Goal: Task Accomplishment & Management: Use online tool/utility

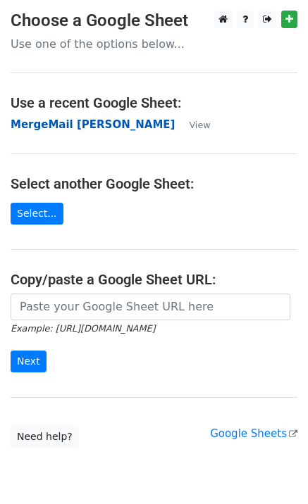
click at [70, 128] on strong "MergeMail [PERSON_NAME]" at bounding box center [93, 124] width 164 height 13
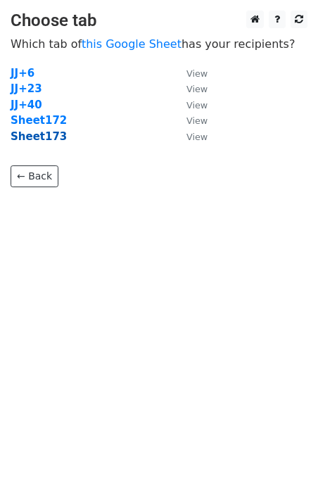
click at [46, 141] on strong "Sheet173" at bounding box center [39, 136] width 56 height 13
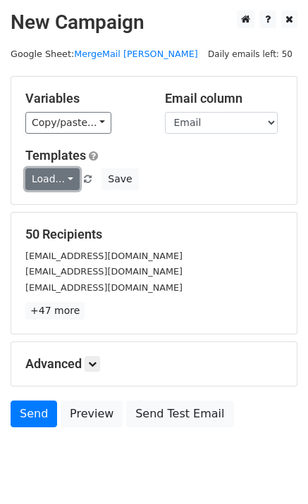
click at [44, 175] on link "Load..." at bounding box center [52, 179] width 54 height 22
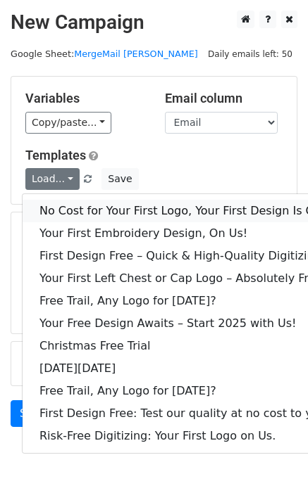
click at [72, 207] on link "No Cost for Your First Logo, Your First Design Is On Us!" at bounding box center [192, 211] width 338 height 23
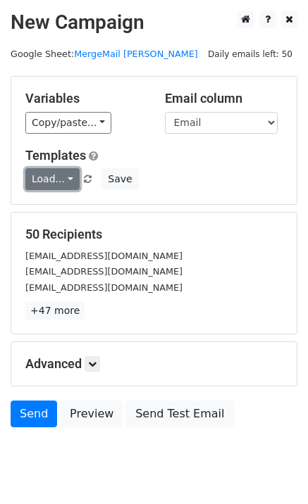
click at [51, 177] on link "Load..." at bounding box center [52, 179] width 54 height 22
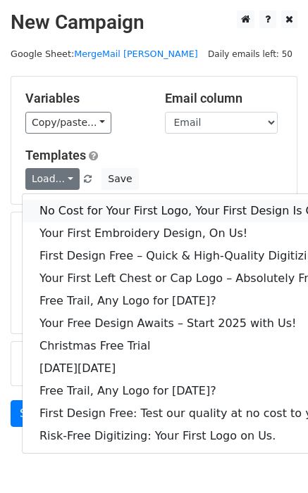
click at [63, 203] on link "No Cost for Your First Logo, Your First Design Is On Us!" at bounding box center [192, 211] width 338 height 23
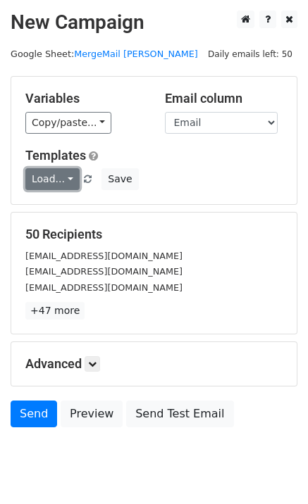
click at [63, 188] on link "Load..." at bounding box center [52, 179] width 54 height 22
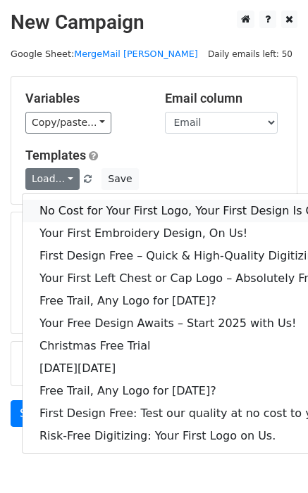
click at [85, 214] on link "No Cost for Your First Logo, Your First Design Is On Us!" at bounding box center [192, 211] width 338 height 23
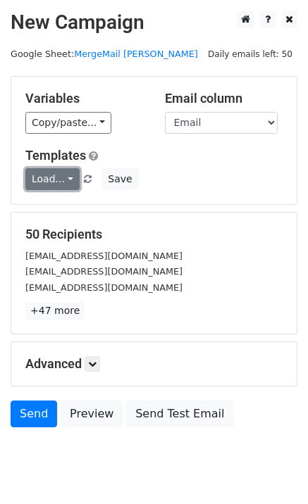
click at [53, 182] on link "Load..." at bounding box center [52, 179] width 54 height 22
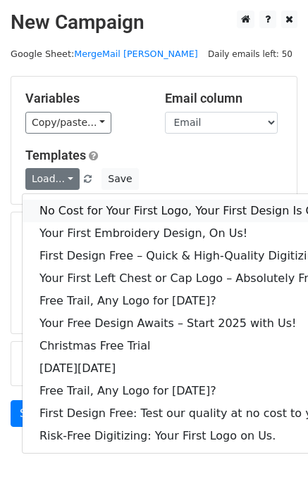
click at [75, 208] on link "No Cost for Your First Logo, Your First Design Is On Us!" at bounding box center [192, 211] width 338 height 23
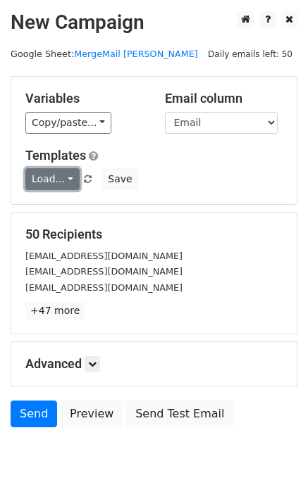
click at [53, 175] on link "Load..." at bounding box center [52, 179] width 54 height 22
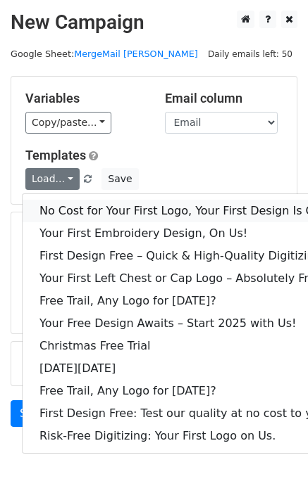
click at [96, 213] on link "No Cost for Your First Logo, Your First Design Is On Us!" at bounding box center [192, 211] width 338 height 23
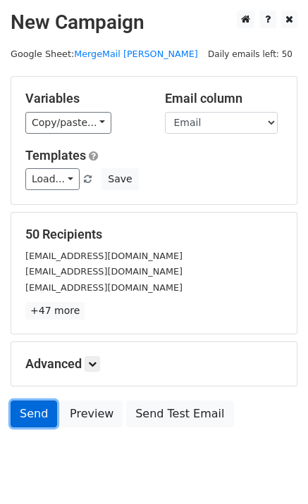
click at [35, 416] on link "Send" at bounding box center [34, 413] width 46 height 27
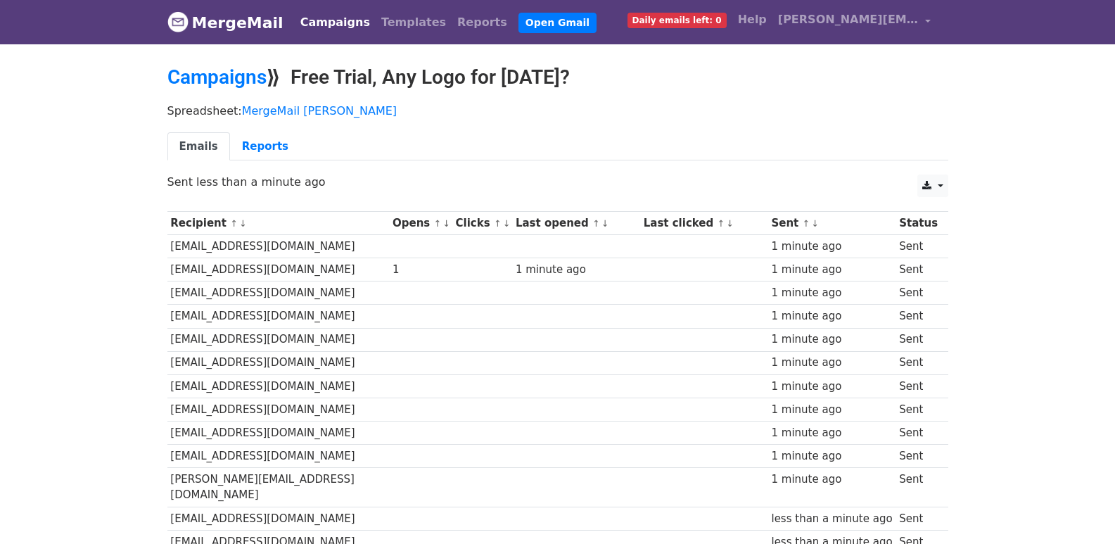
click at [492, 189] on div "CSV Excel Sent less than a minute ago" at bounding box center [558, 190] width 802 height 30
